Goal: Contribute content

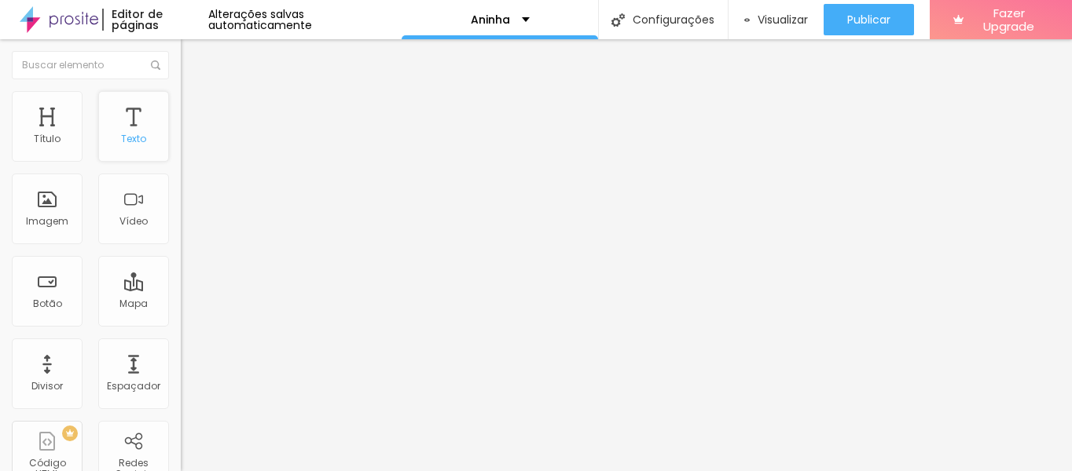
click at [119, 128] on div "Texto" at bounding box center [133, 126] width 71 height 71
click at [181, 135] on span "Adicionar imagem" at bounding box center [231, 128] width 101 height 13
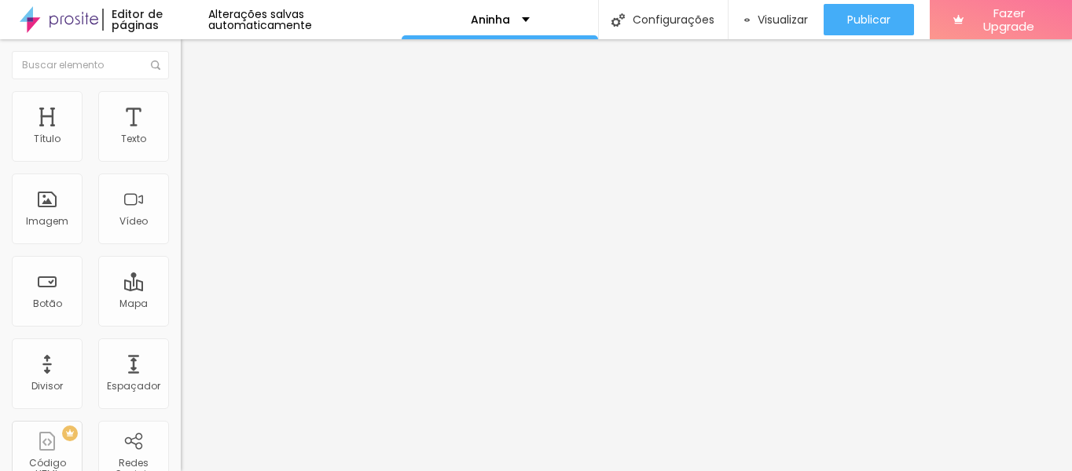
click at [193, 57] on img "button" at bounding box center [199, 57] width 13 height 13
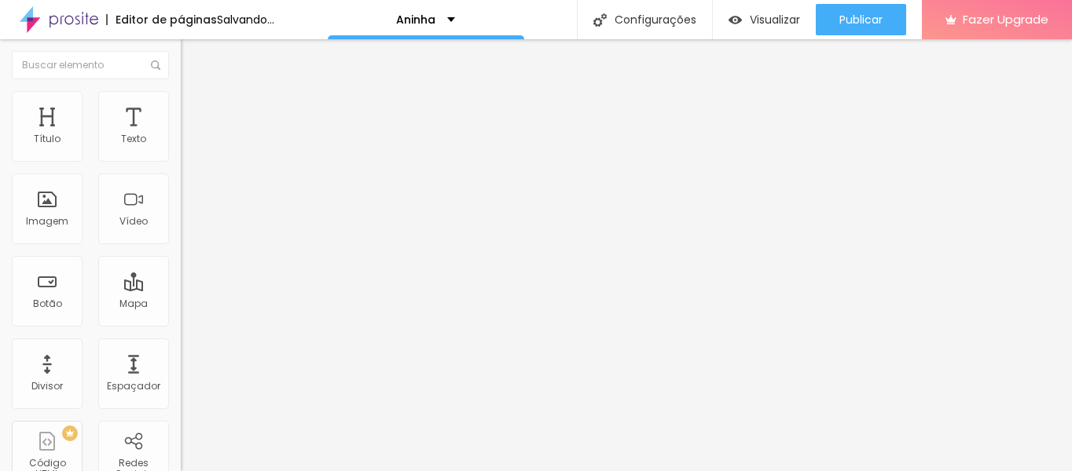
click at [181, 135] on span "Adicionar imagem" at bounding box center [231, 128] width 101 height 13
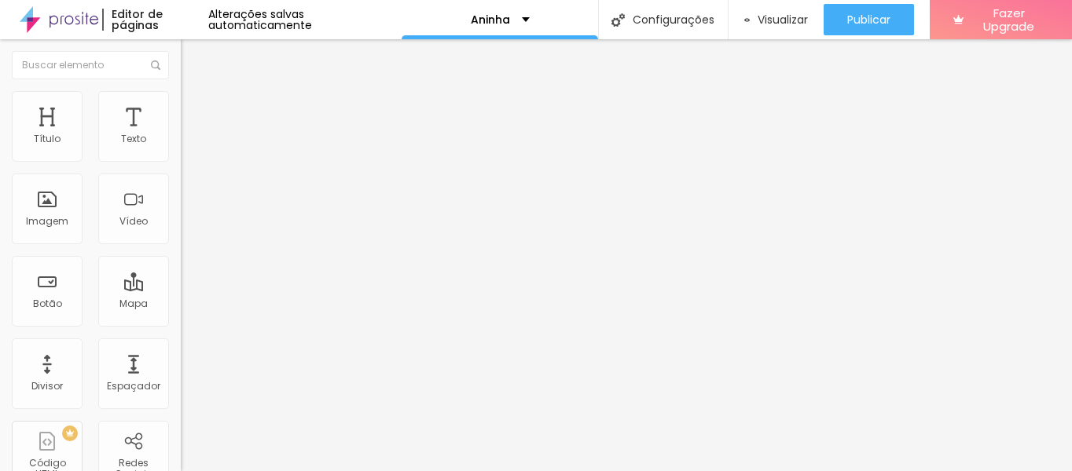
scroll to position [79, 0]
click at [181, 135] on span "Adicionar imagem" at bounding box center [231, 128] width 101 height 13
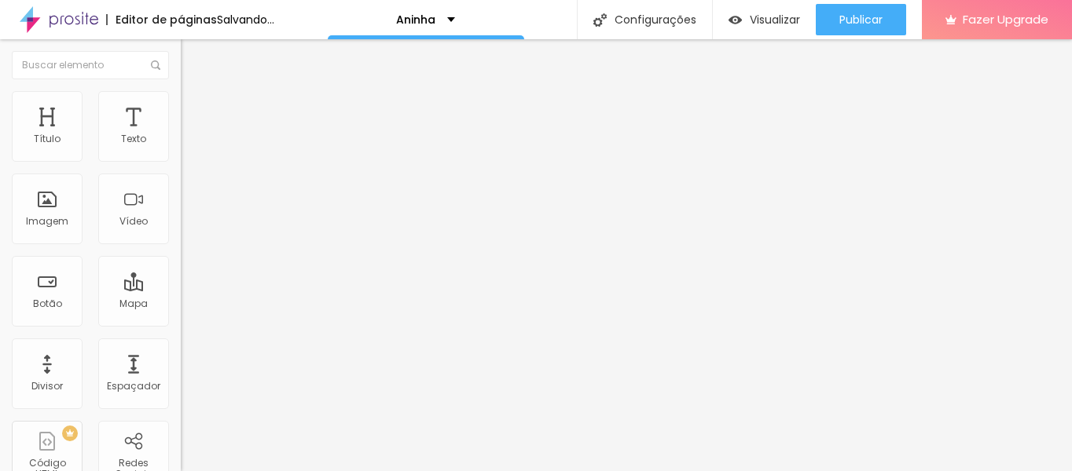
click at [181, 135] on span "Adicionar imagem" at bounding box center [231, 128] width 101 height 13
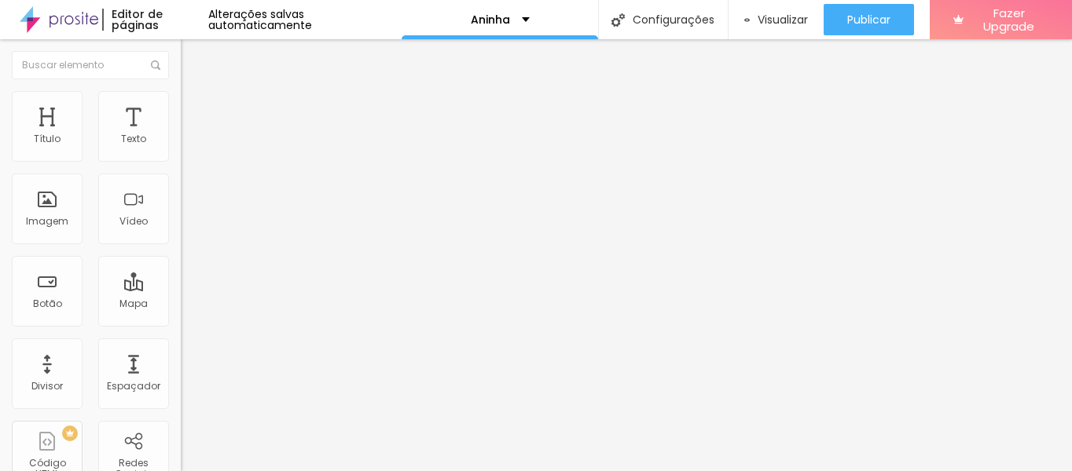
click at [193, 63] on img "button" at bounding box center [199, 57] width 13 height 13
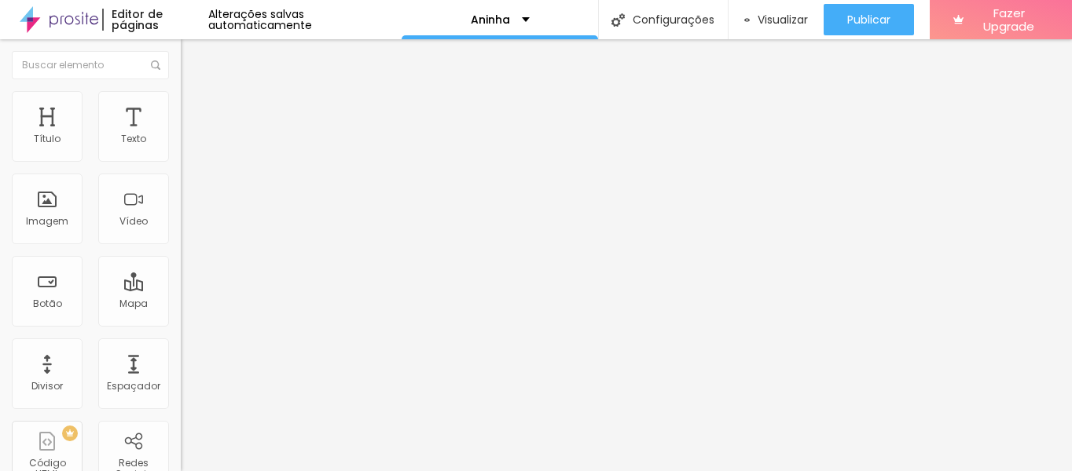
click at [181, 135] on span "Adicionar imagem" at bounding box center [231, 128] width 101 height 13
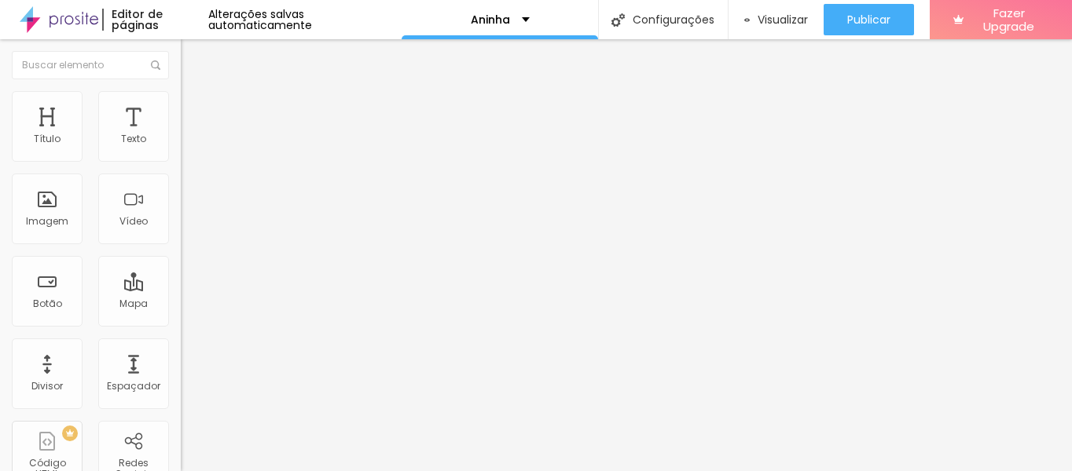
click at [181, 135] on span "Adicionar imagem" at bounding box center [231, 128] width 101 height 13
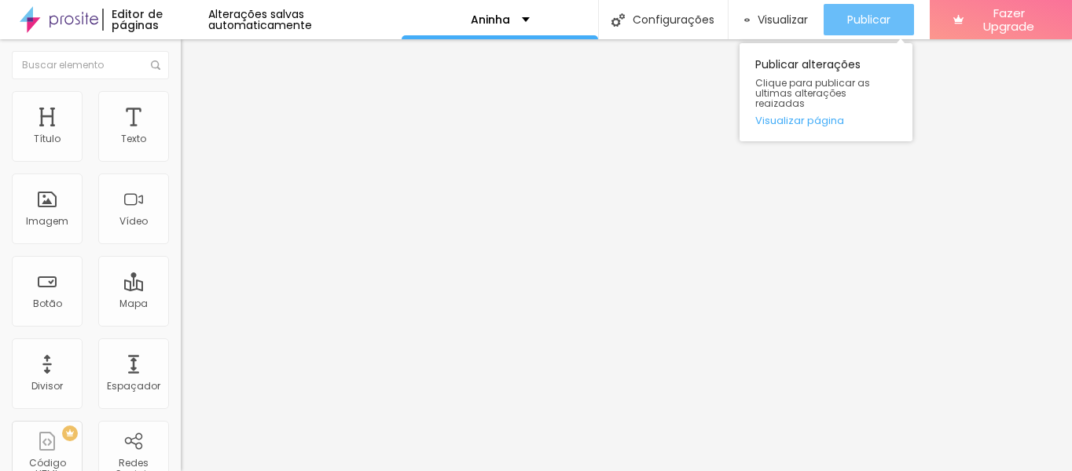
click at [887, 24] on span "Publicar" at bounding box center [868, 19] width 43 height 13
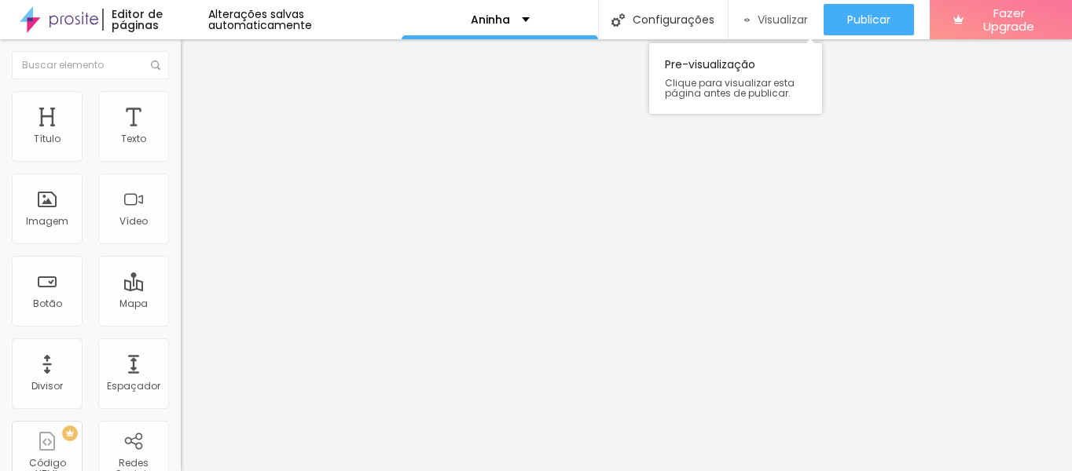
click at [763, 16] on span "Visualizar" at bounding box center [782, 19] width 50 height 13
